Goal: Task Accomplishment & Management: Manage account settings

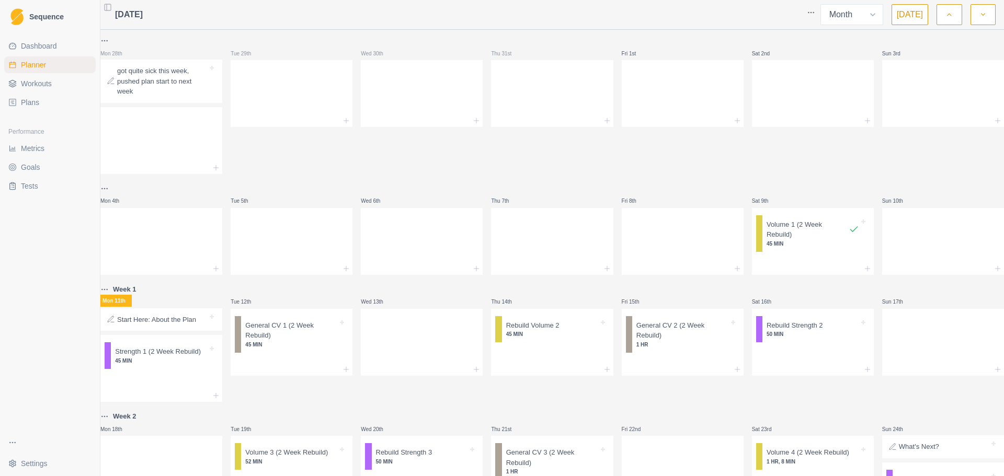
select select "month"
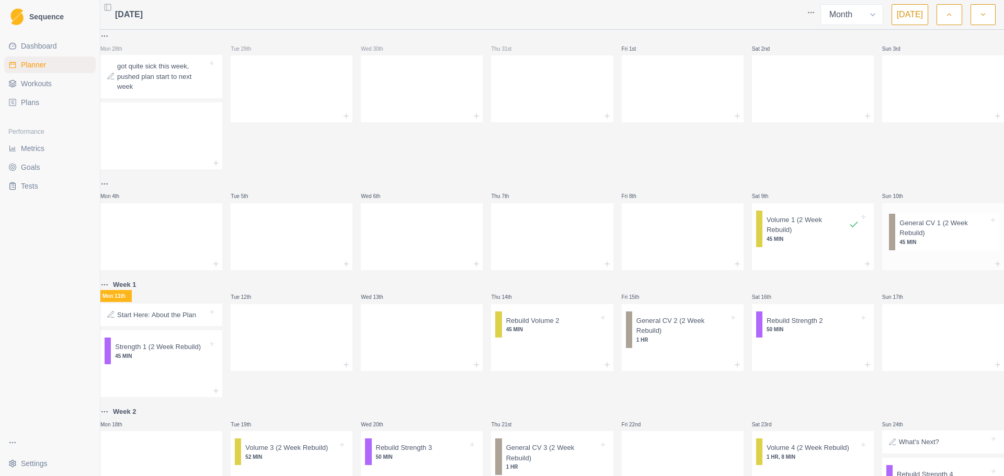
drag, startPoint x: 299, startPoint y: 330, endPoint x: 951, endPoint y: 232, distance: 659.5
click at [951, 232] on div "Mon 28th got quite sick this week, pushed plan start to [DATE] 29th Wed 30th Th…" at bounding box center [552, 328] width 904 height 596
click at [914, 230] on p "General CV 1 (2 Week Rebuild)" at bounding box center [943, 225] width 93 height 20
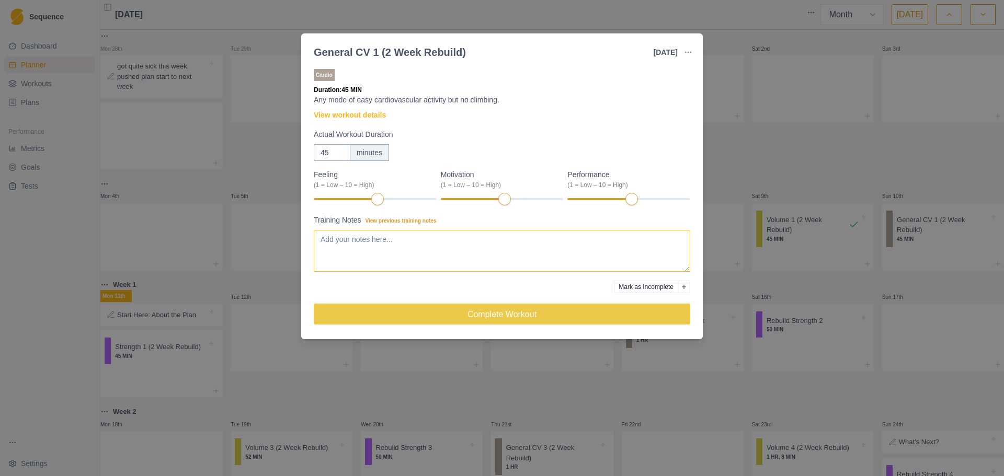
click at [576, 249] on textarea "Training Notes View previous training notes" at bounding box center [502, 251] width 377 height 42
drag, startPoint x: 335, startPoint y: 239, endPoint x: 315, endPoint y: 236, distance: 19.5
click at [310, 239] on div "Cardio Duration: 45 MIN Any mode of easy cardiovascular activity but no climbin…" at bounding box center [502, 201] width 402 height 277
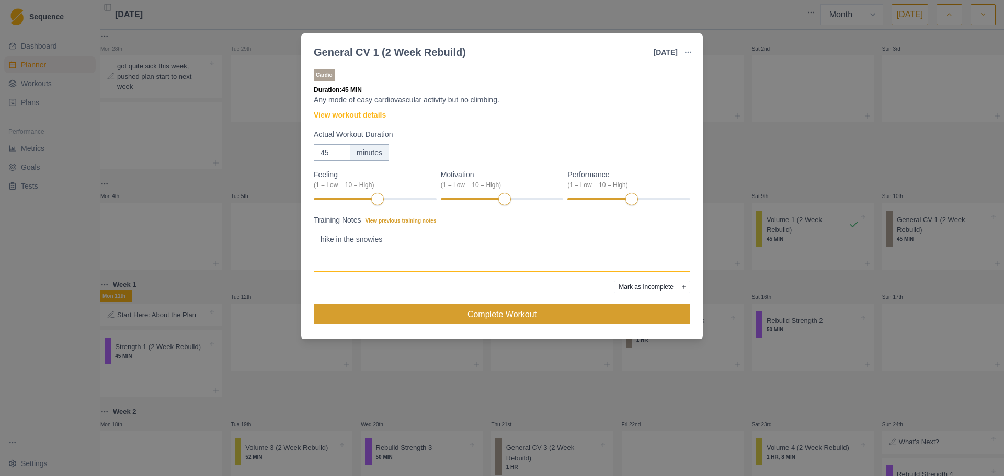
type textarea "hike in the snowies"
click at [392, 310] on button "Complete Workout" at bounding box center [502, 314] width 377 height 21
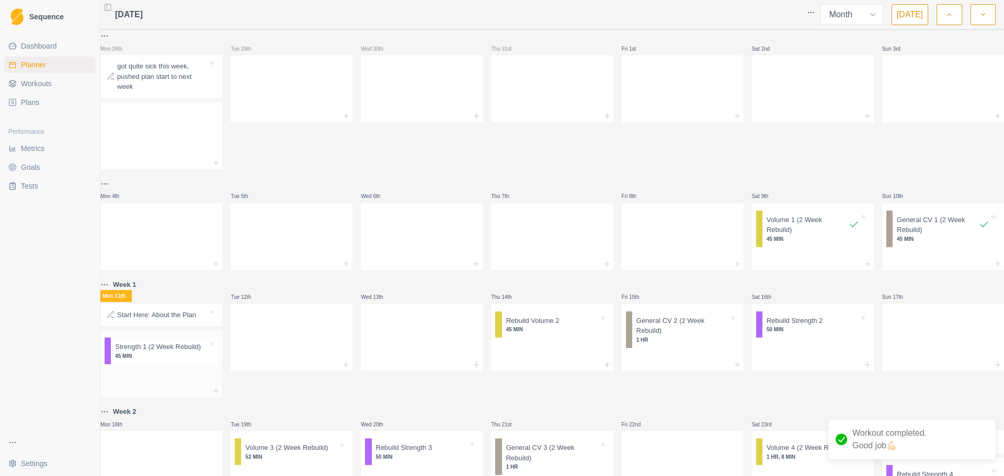
click at [145, 350] on p "Strength 1 (2 Week Rebuild)" at bounding box center [158, 347] width 86 height 10
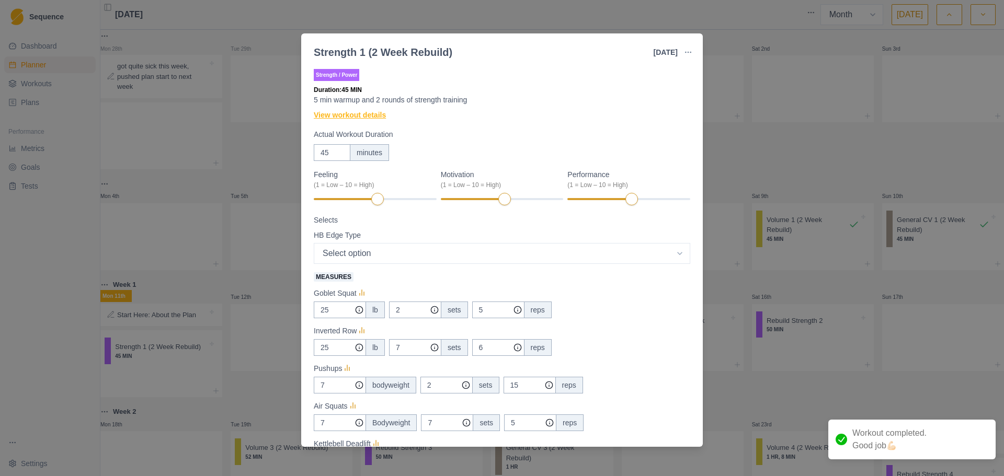
click at [363, 118] on link "View workout details" at bounding box center [350, 115] width 72 height 11
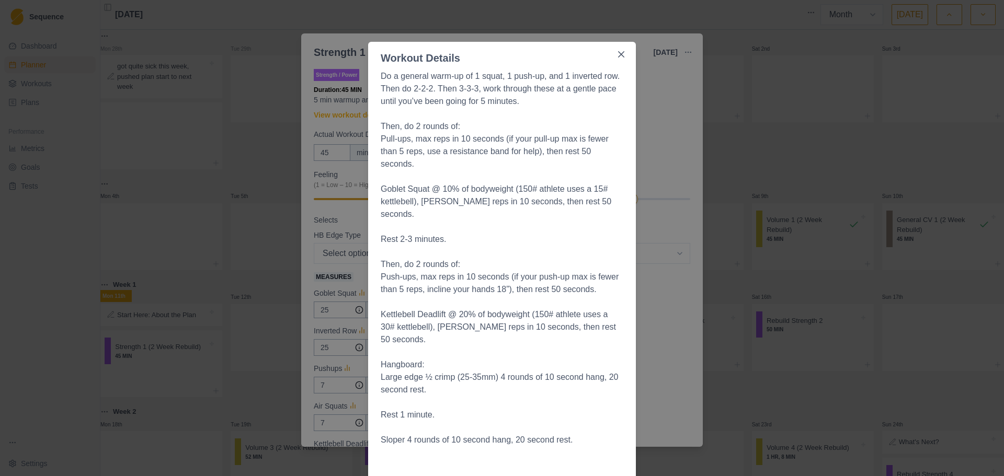
scroll to position [0, 0]
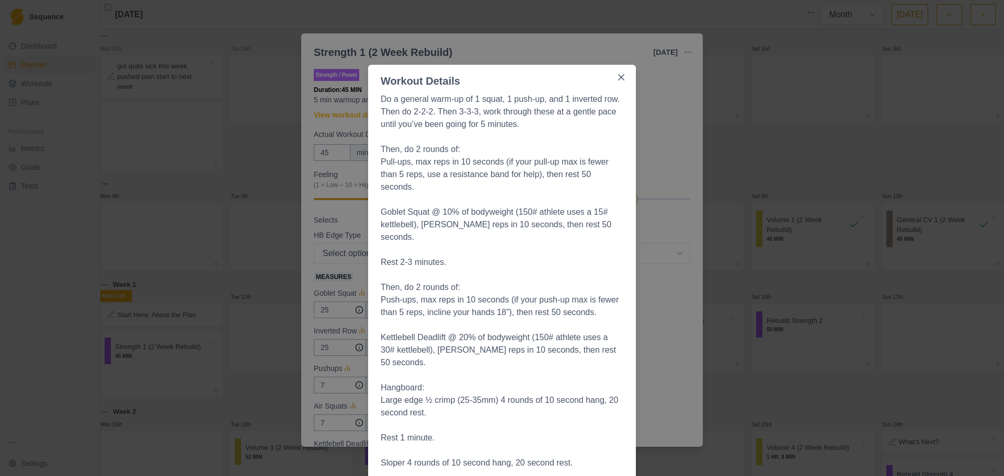
click at [748, 140] on div "Workout Details Do a general warm-up of 1 squat, 1 push-up, and 1 inverted row.…" at bounding box center [502, 238] width 1004 height 476
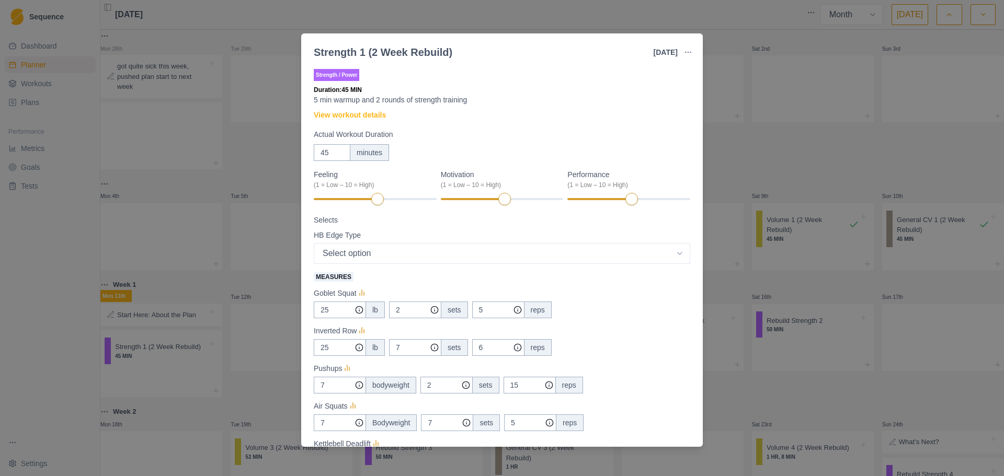
click at [790, 176] on div "Strength 1 (2 Week Rebuild) [DATE] Link To Goal View Workout Metrics Edit Origi…" at bounding box center [502, 238] width 1004 height 476
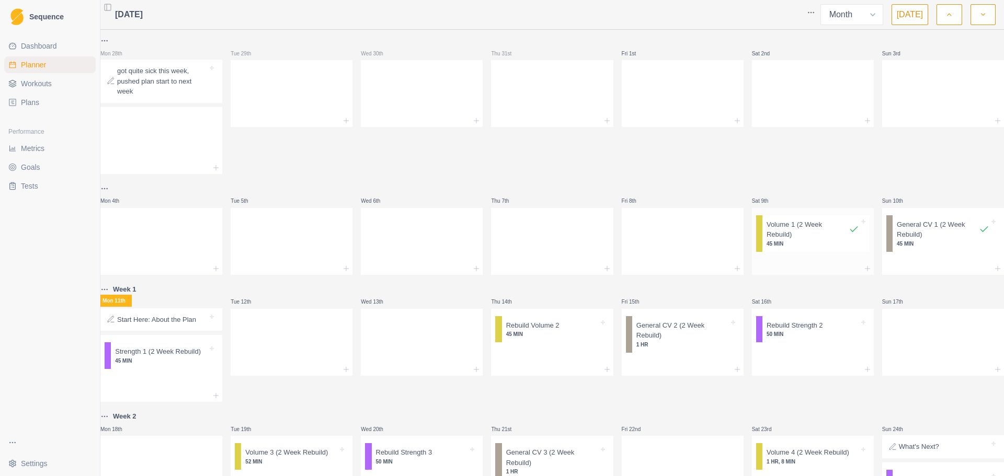
click at [768, 240] on p "Volume 1 (2 Week Rebuild)" at bounding box center [808, 230] width 82 height 20
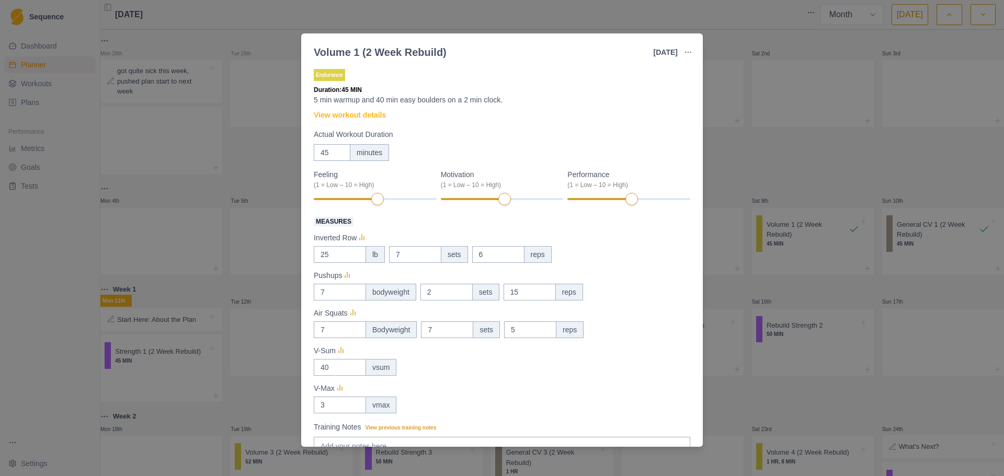
click at [755, 153] on div "Volume 1 (2 Week Rebuild) [DATE] Link To Goal View Workout Metrics Edit Origina…" at bounding box center [502, 238] width 1004 height 476
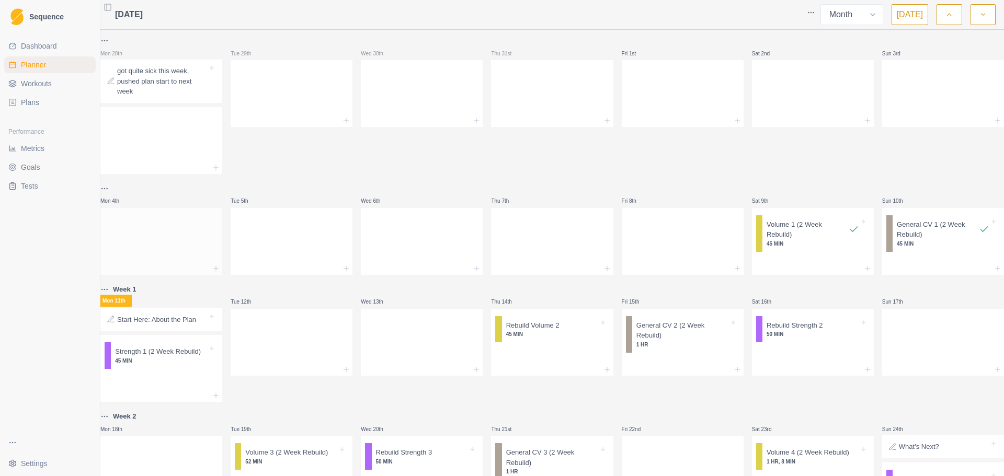
click at [179, 227] on div at bounding box center [161, 240] width 122 height 46
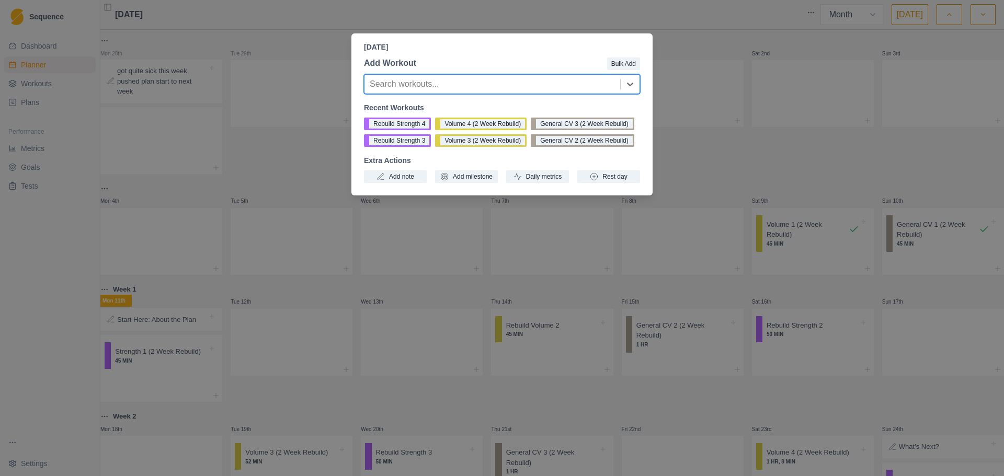
click at [292, 180] on div "[DATE] Add Workout Bulk Add option , selected. Select is focused ,type to refin…" at bounding box center [502, 238] width 1004 height 476
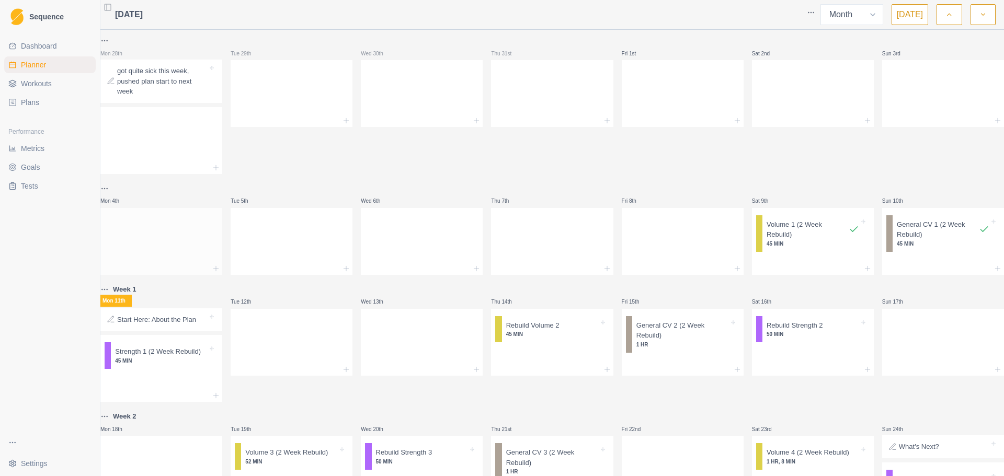
click at [183, 228] on div at bounding box center [161, 240] width 122 height 46
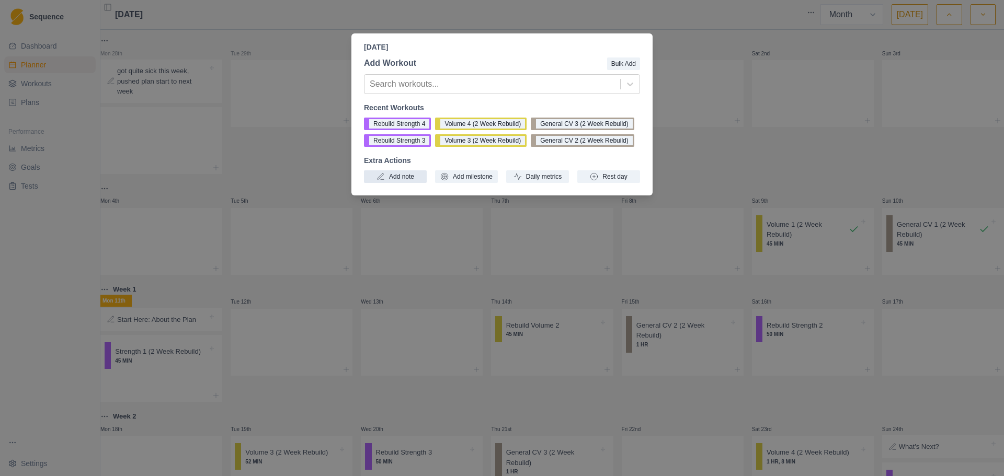
click at [407, 179] on button "Add note" at bounding box center [395, 176] width 63 height 13
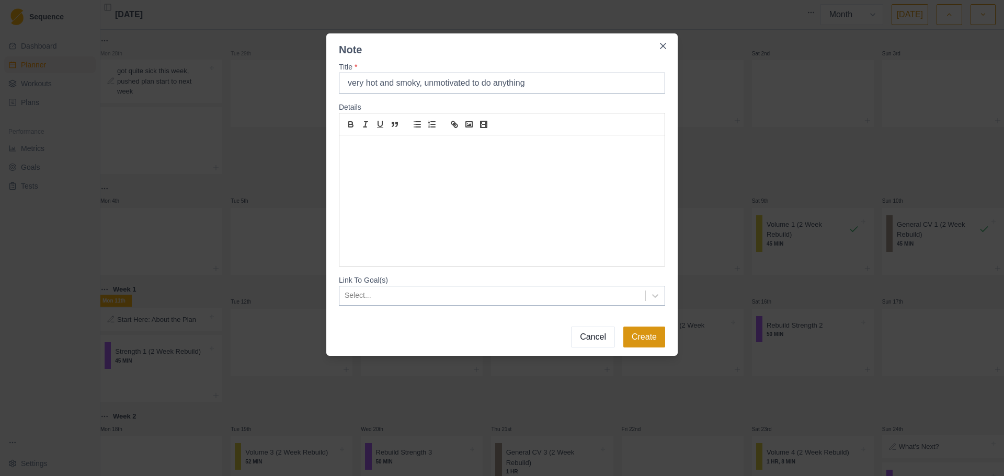
type input "very hot and smoky, unmotivated to do anything"
click at [651, 333] on button "Create" at bounding box center [644, 337] width 42 height 21
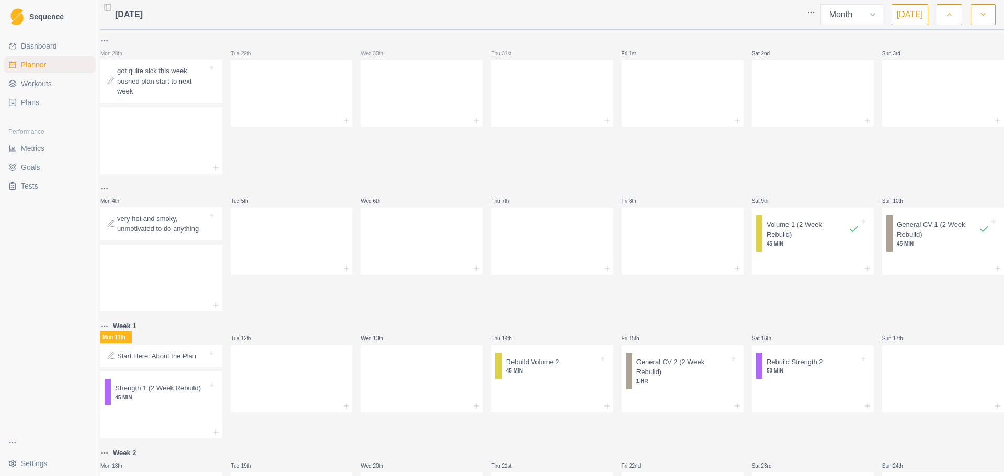
click at [57, 168] on link "Goals" at bounding box center [50, 167] width 92 height 17
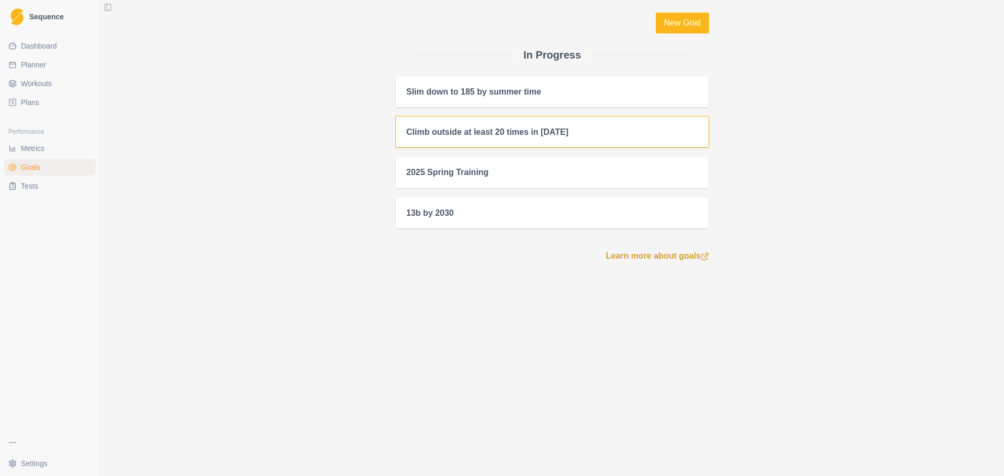
click at [503, 139] on div "Climb outside at least 20 times in [DATE]" at bounding box center [552, 132] width 313 height 31
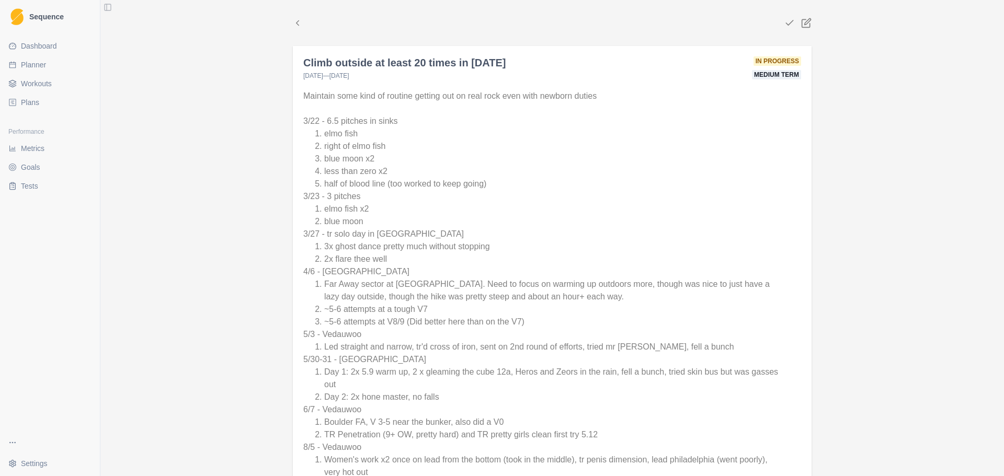
scroll to position [52, 0]
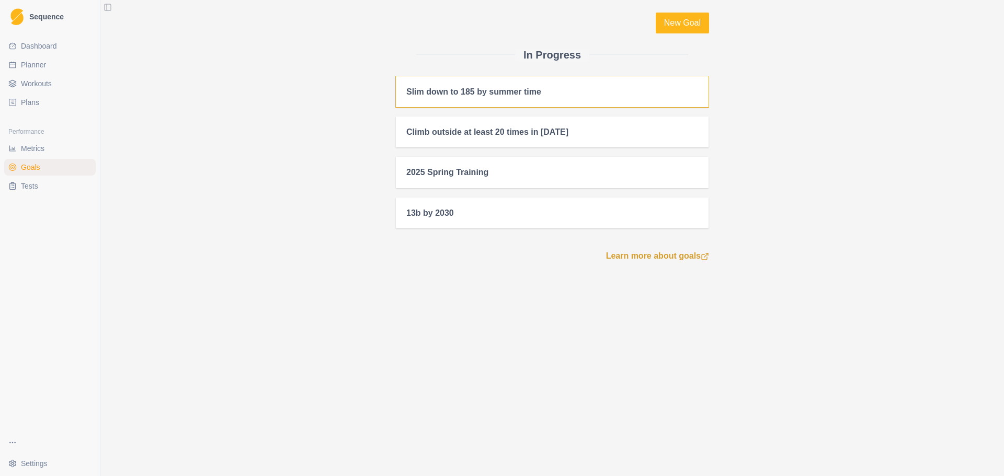
click at [482, 96] on div "Slim down to 185 by summer time" at bounding box center [473, 92] width 135 height 10
click at [472, 143] on div "Climb outside at least 20 times in [DATE]" at bounding box center [552, 132] width 313 height 31
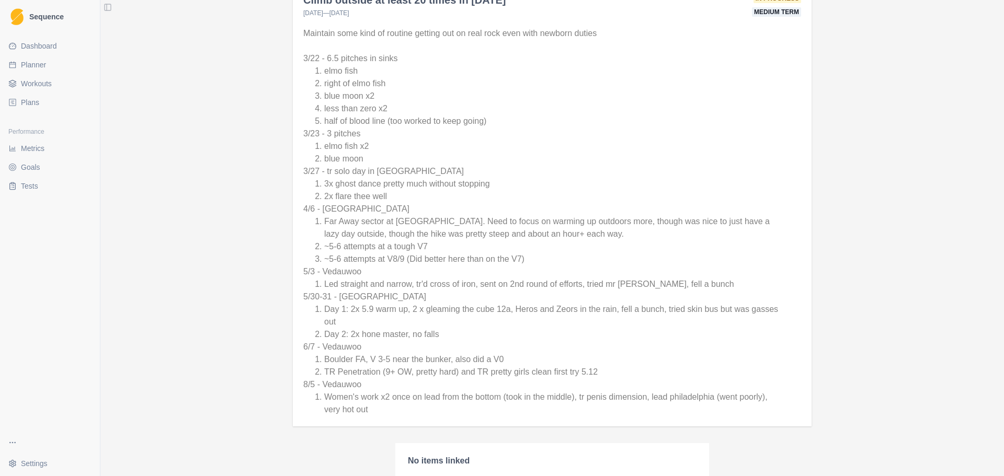
scroll to position [140, 0]
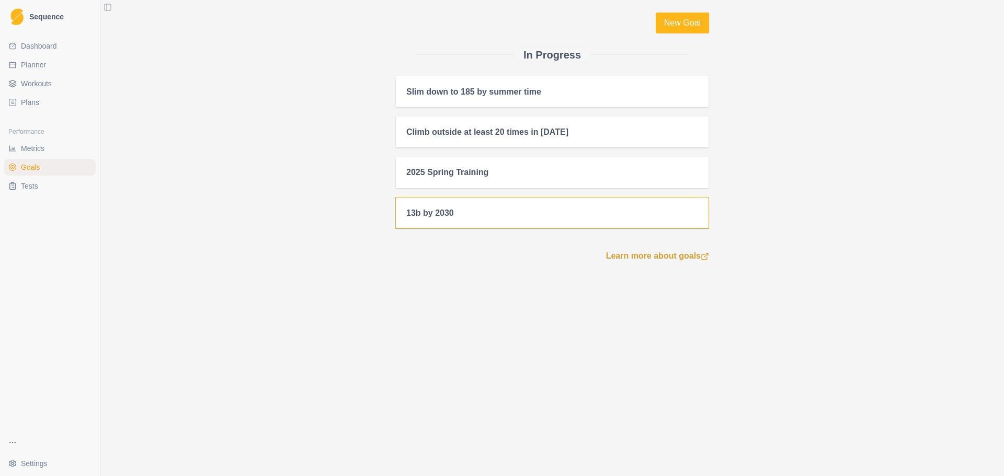
click at [463, 224] on div "13b by 2030" at bounding box center [552, 213] width 313 height 31
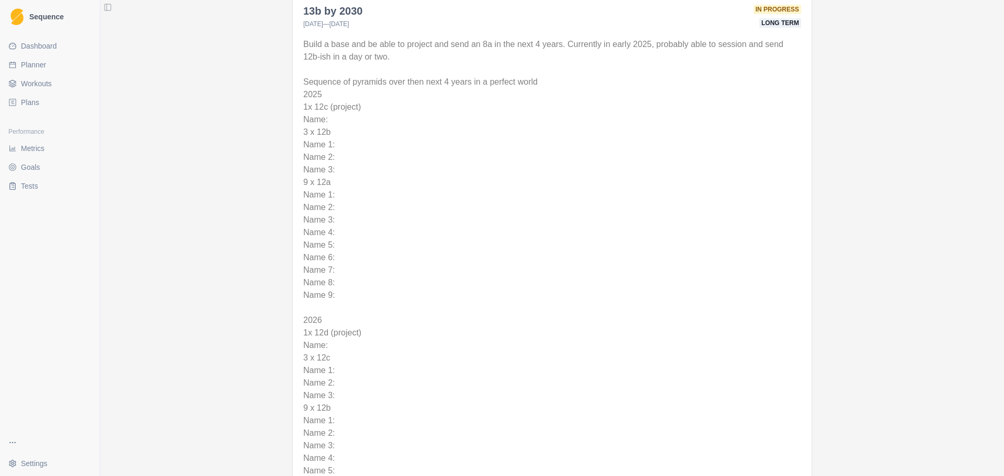
scroll to position [52, 0]
